Goal: Obtain resource: Download file/media

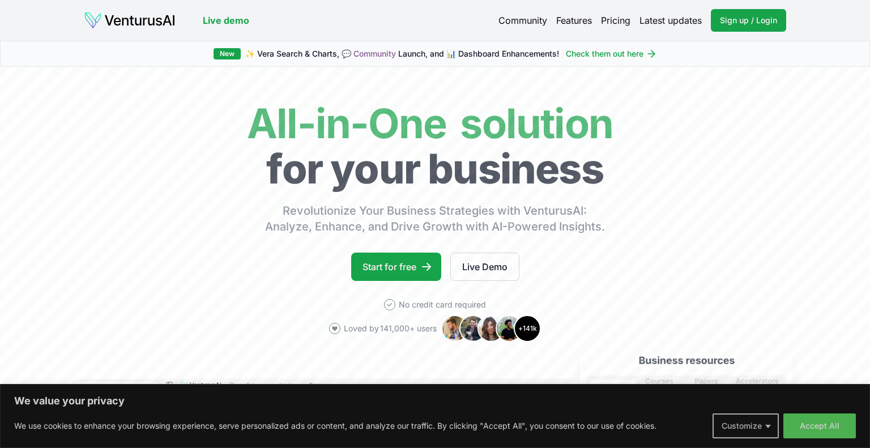
click at [767, 425] on button "Customize" at bounding box center [745, 425] width 66 height 25
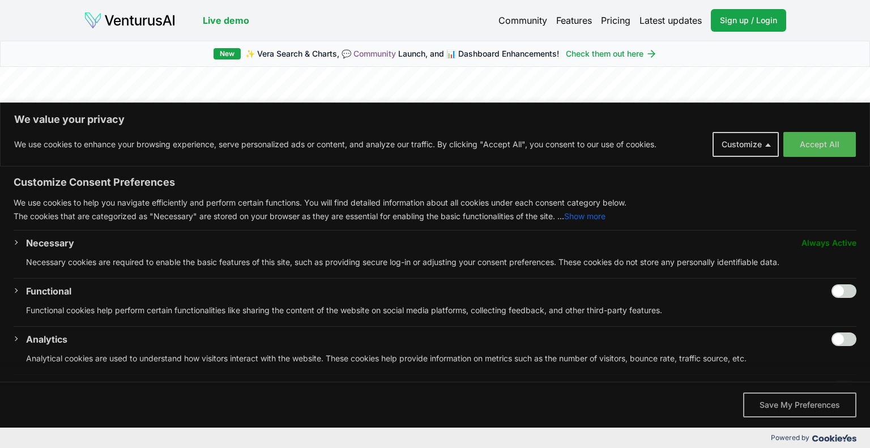
click at [772, 405] on button "Save My Preferences" at bounding box center [799, 404] width 113 height 25
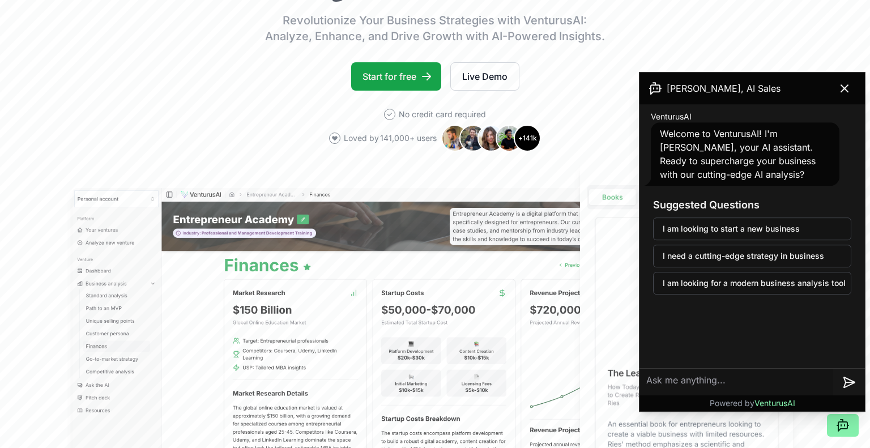
scroll to position [191, 0]
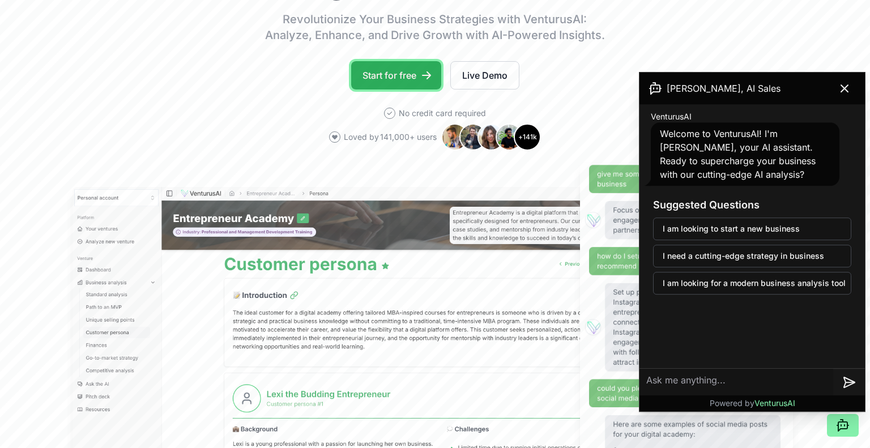
click at [398, 75] on link "Start for free" at bounding box center [396, 75] width 90 height 28
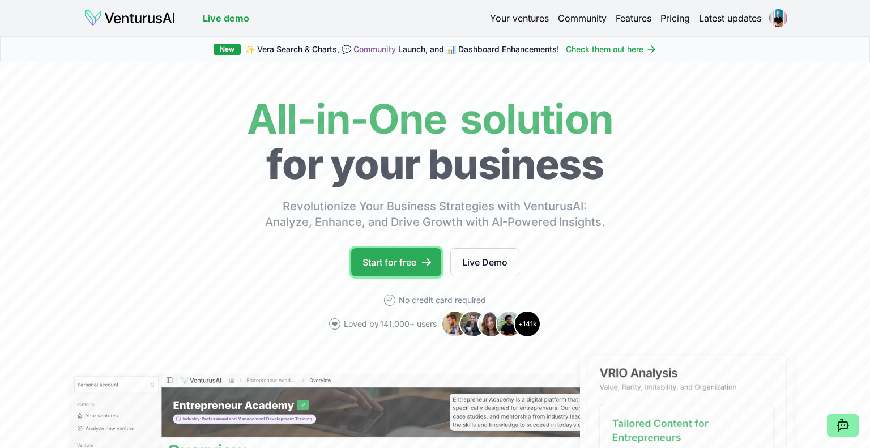
click at [409, 259] on link "Start for free" at bounding box center [396, 262] width 90 height 28
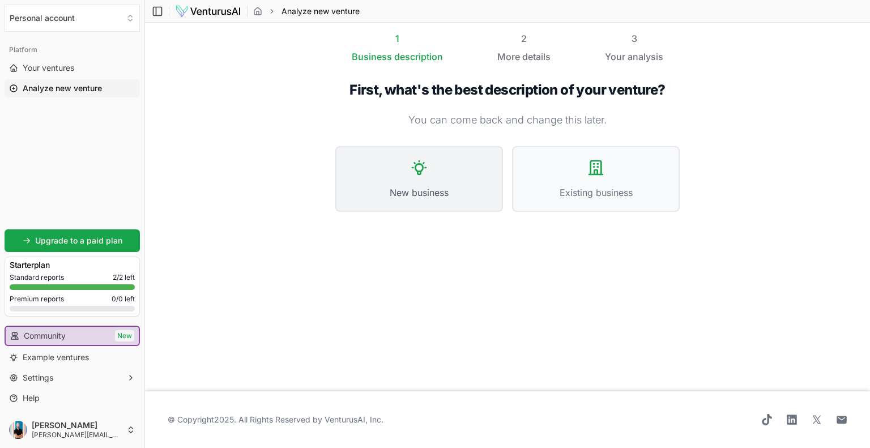
click at [408, 187] on span "New business" at bounding box center [419, 193] width 143 height 14
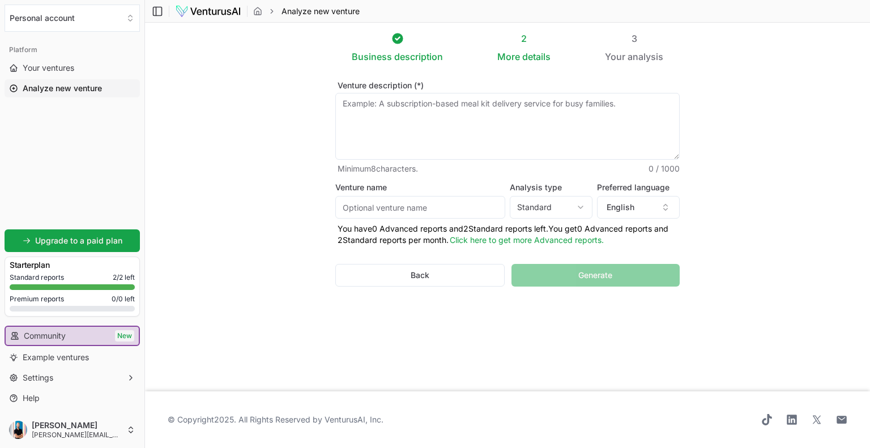
click at [378, 206] on input "Venture name" at bounding box center [420, 207] width 170 height 23
type input "Qonneqted"
click at [633, 208] on button "English" at bounding box center [638, 207] width 83 height 23
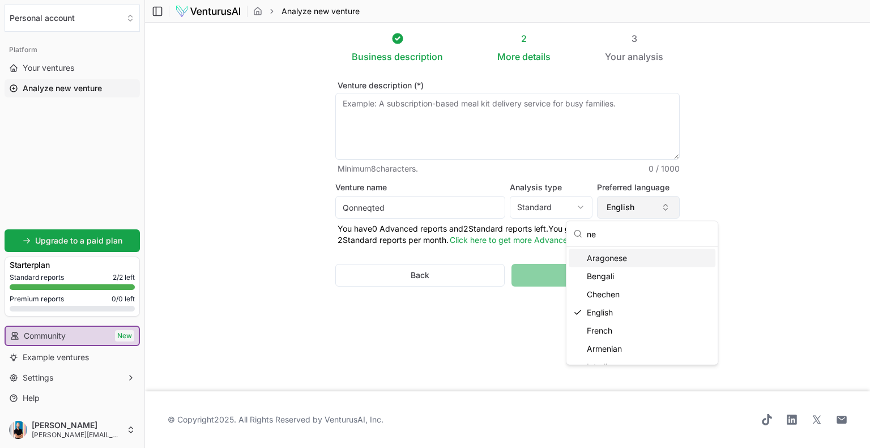
type input "n"
type input "du"
click at [606, 272] on div "Dutch" at bounding box center [642, 276] width 147 height 18
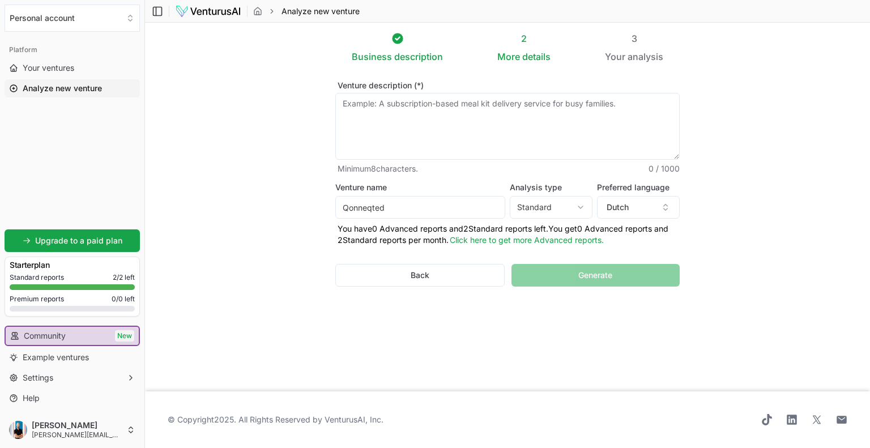
click at [432, 121] on textarea "Venture description (*)" at bounding box center [507, 126] width 344 height 67
click at [366, 106] on textarea "Venture description (*)" at bounding box center [507, 126] width 344 height 67
paste textarea "Wat is Qonneqted / Conneqt AI? Naam / branding: Op de website wordt het geprese…"
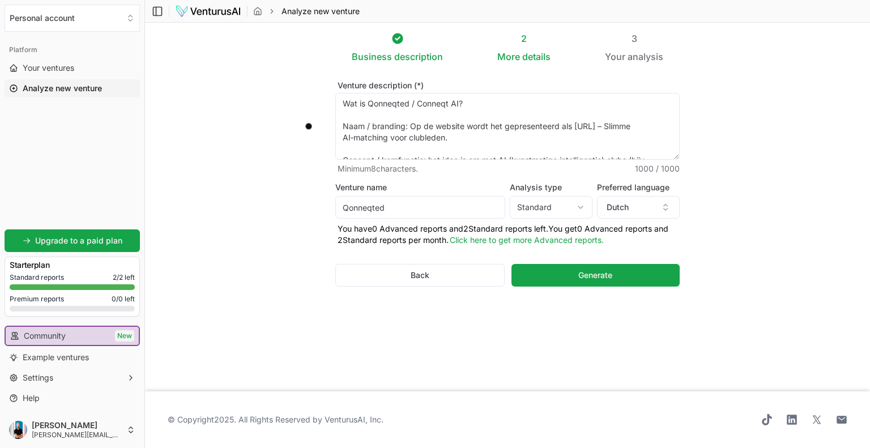
scroll to position [198, 0]
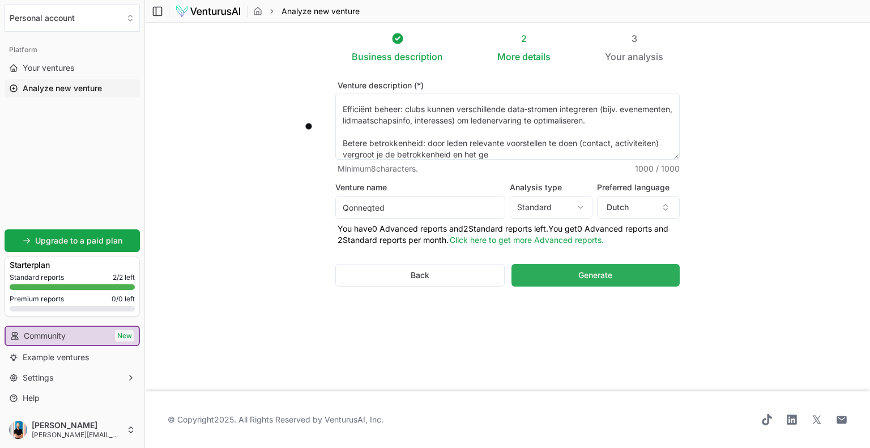
type textarea "Wat is Qonneqted / Conneqt AI? Naam / branding: Op de website wordt het geprese…"
click at [576, 276] on button "Generate" at bounding box center [595, 275] width 168 height 23
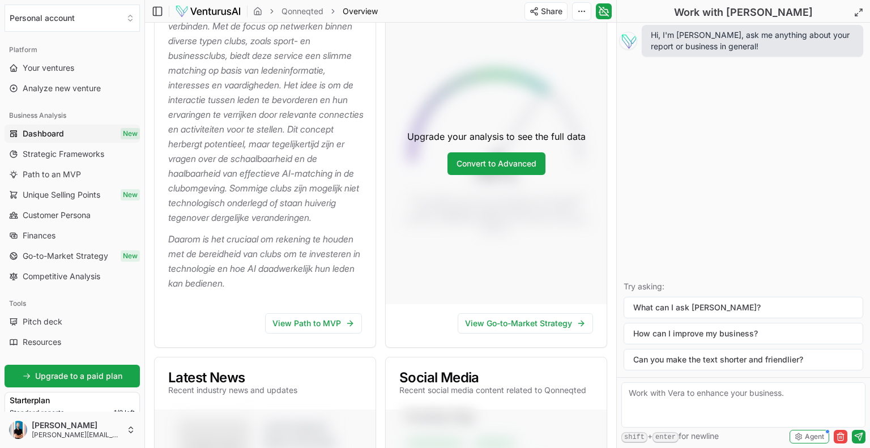
scroll to position [241, 0]
click at [318, 332] on link "View Path to MVP" at bounding box center [313, 323] width 97 height 20
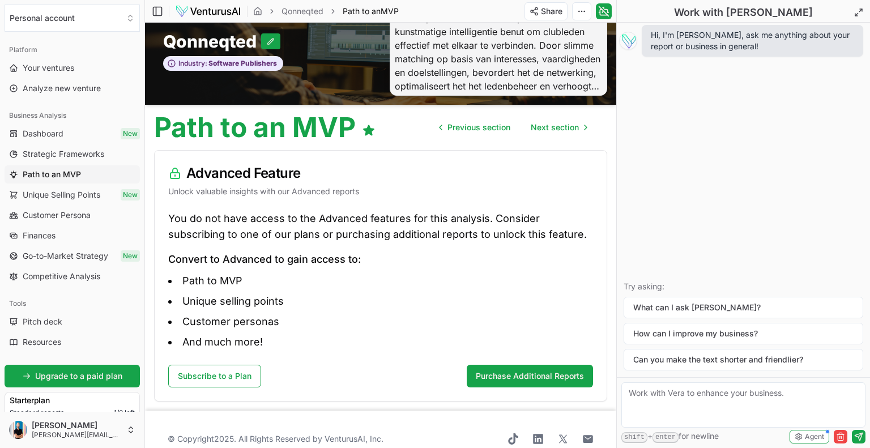
scroll to position [27, 0]
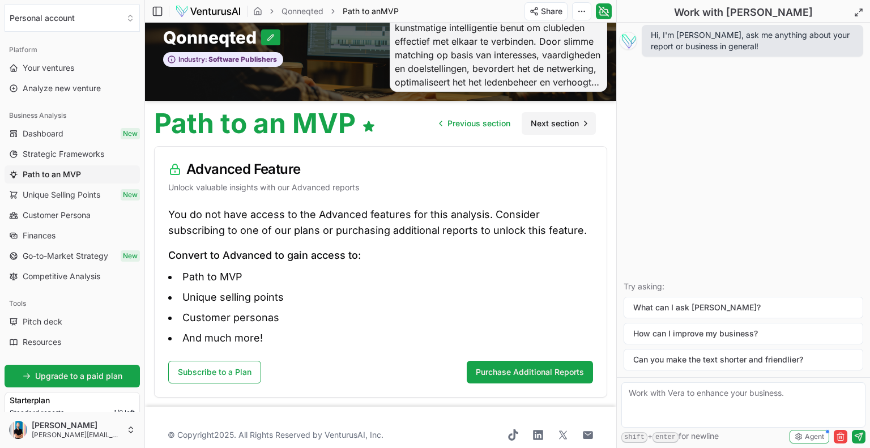
click at [577, 126] on span "Next section" at bounding box center [555, 123] width 48 height 11
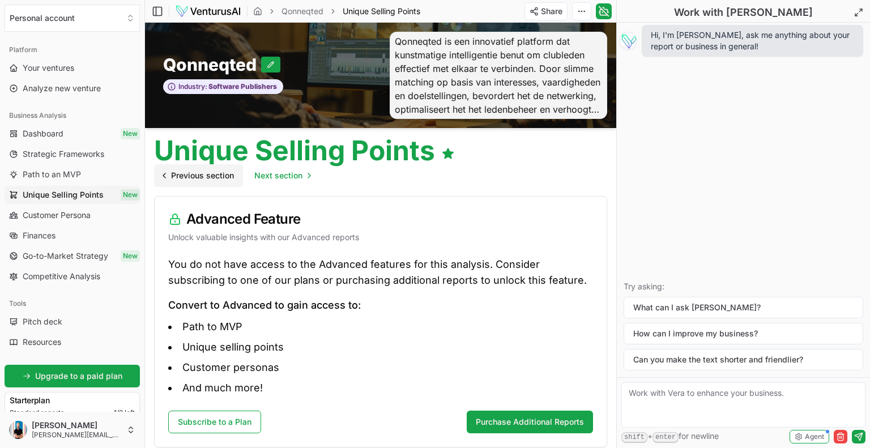
click at [221, 176] on span "Previous section" at bounding box center [202, 175] width 63 height 11
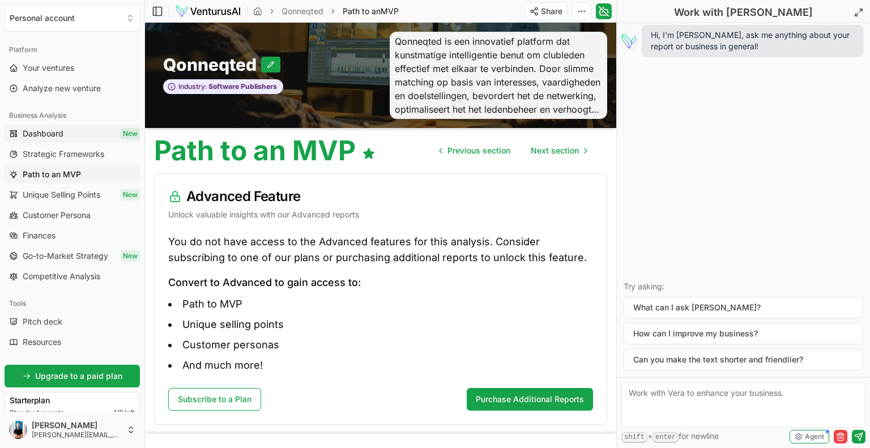
click at [88, 134] on link "Dashboard New" at bounding box center [72, 134] width 135 height 18
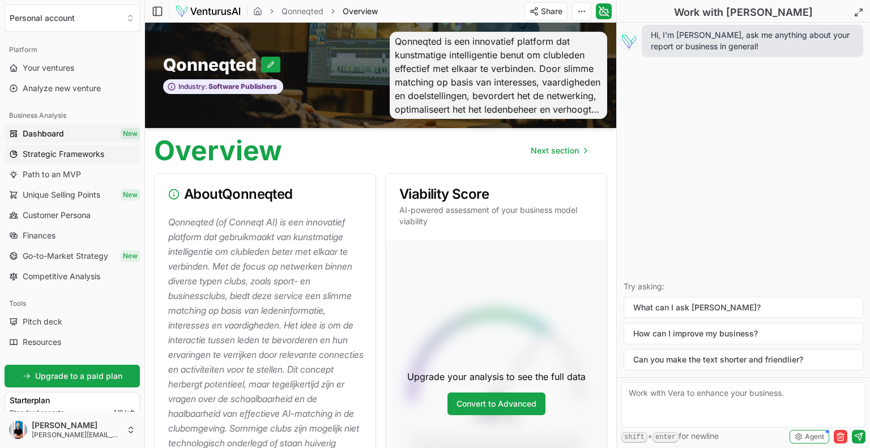
click at [78, 148] on span "Strategic Frameworks" at bounding box center [64, 153] width 82 height 11
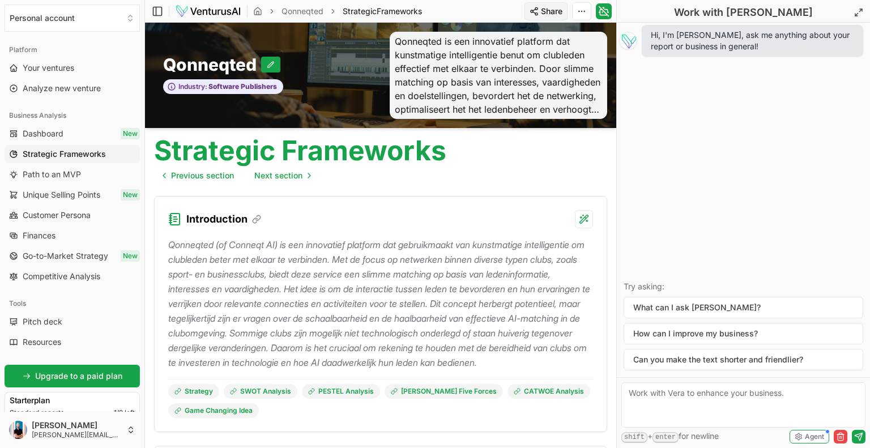
click at [557, 11] on html "We value your privacy We use cookies to enhance your browsing experience, serve…" at bounding box center [435, 224] width 870 height 448
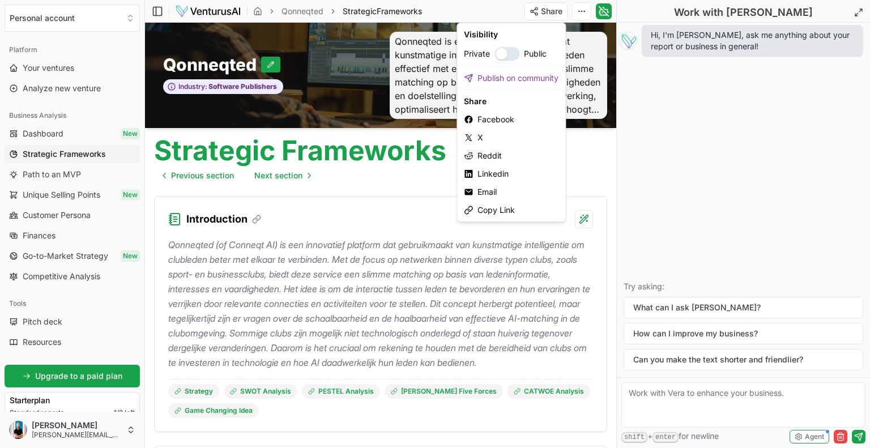
click at [579, 13] on html "We value your privacy We use cookies to enhance your browsing experience, serve…" at bounding box center [435, 224] width 870 height 448
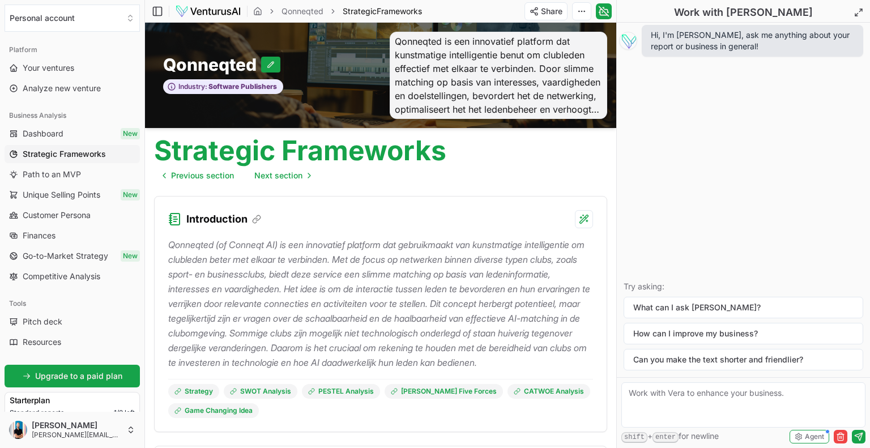
click at [579, 13] on html "We value your privacy We use cookies to enhance your browsing experience, serve…" at bounding box center [435, 224] width 870 height 448
click at [532, 72] on div "Edit in Google Docs" at bounding box center [540, 71] width 95 height 18
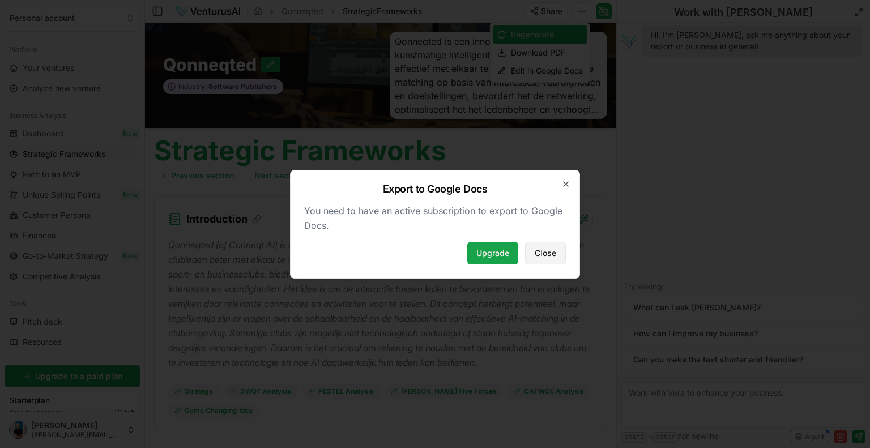
click at [541, 250] on span "Close" at bounding box center [546, 252] width 22 height 11
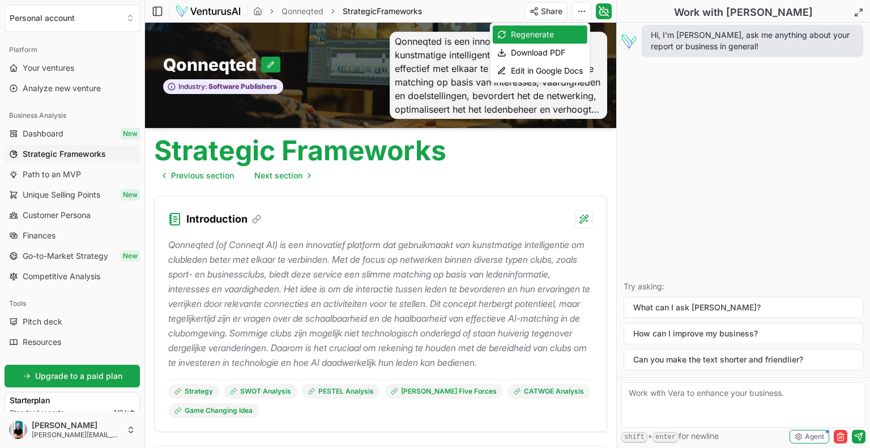
click at [579, 10] on html "We value your privacy We use cookies to enhance your browsing experience, serve…" at bounding box center [435, 224] width 870 height 448
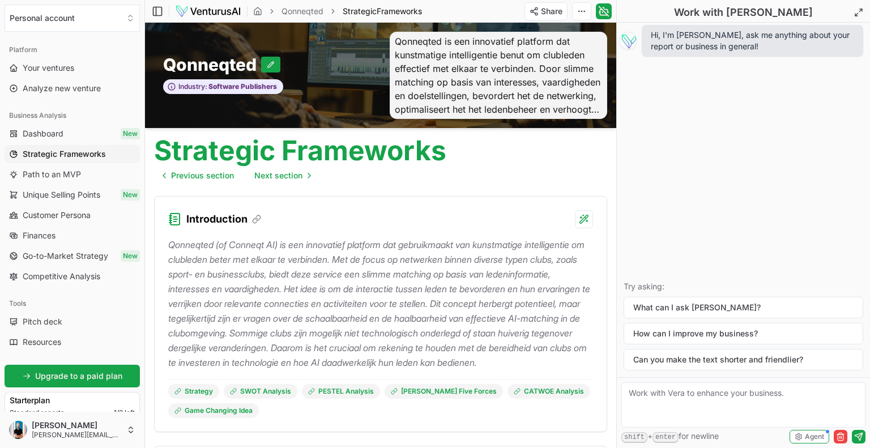
click at [579, 10] on html "We value your privacy We use cookies to enhance your browsing experience, serve…" at bounding box center [435, 224] width 870 height 448
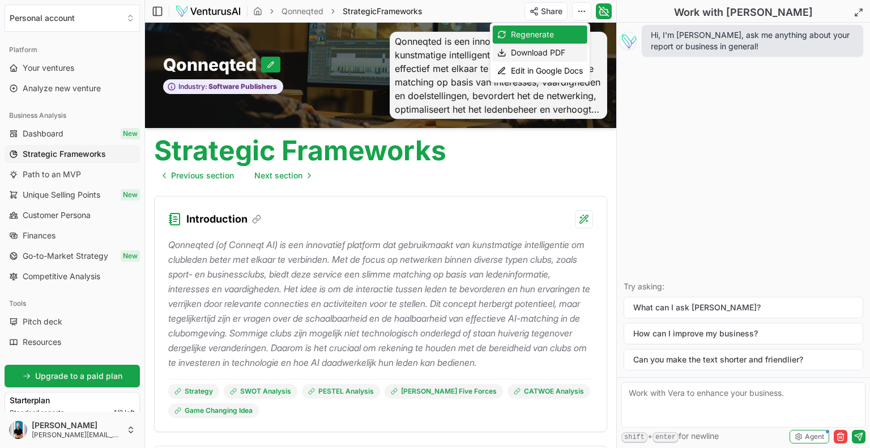
click at [556, 53] on div "Download PDF" at bounding box center [540, 53] width 95 height 18
